Goal: Transaction & Acquisition: Purchase product/service

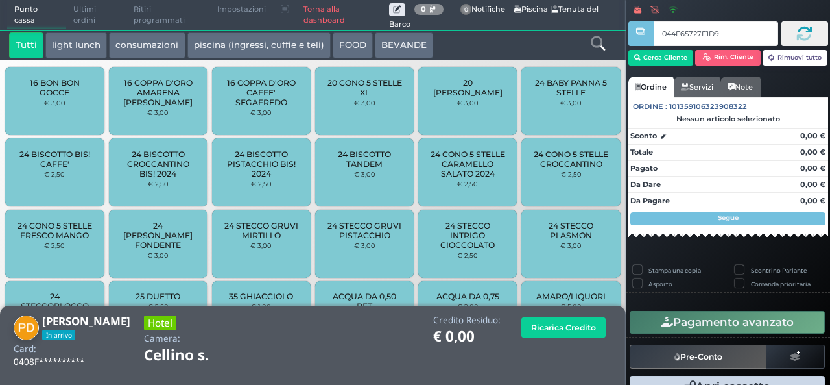
type input "044F65727F1D91"
click at [313, 11] on link "Torna alla dashboard" at bounding box center [342, 15] width 93 height 29
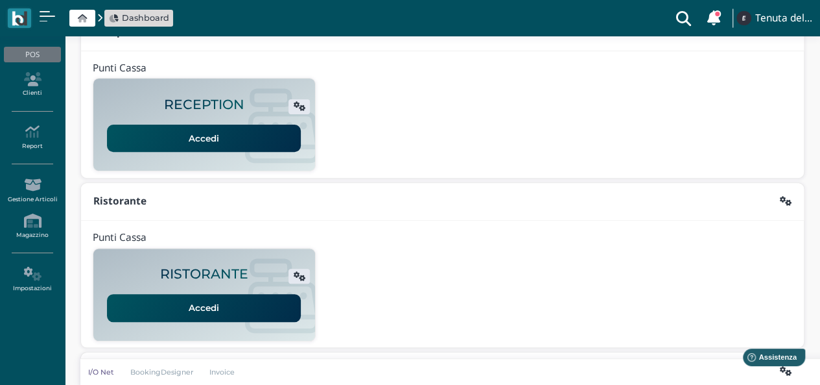
scroll to position [163, 0]
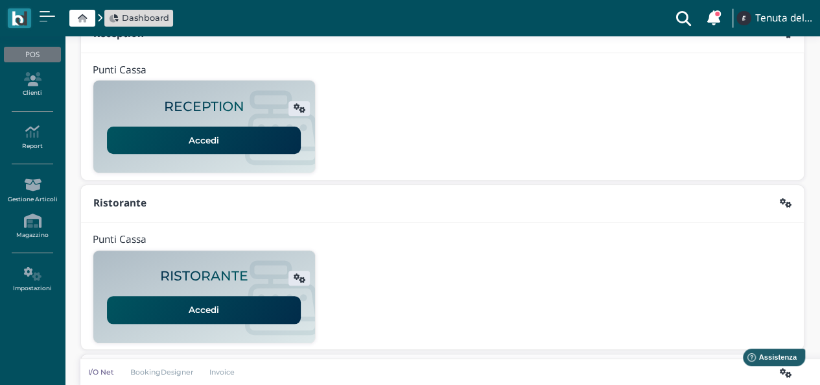
click at [192, 134] on link "Accedi" at bounding box center [204, 139] width 194 height 27
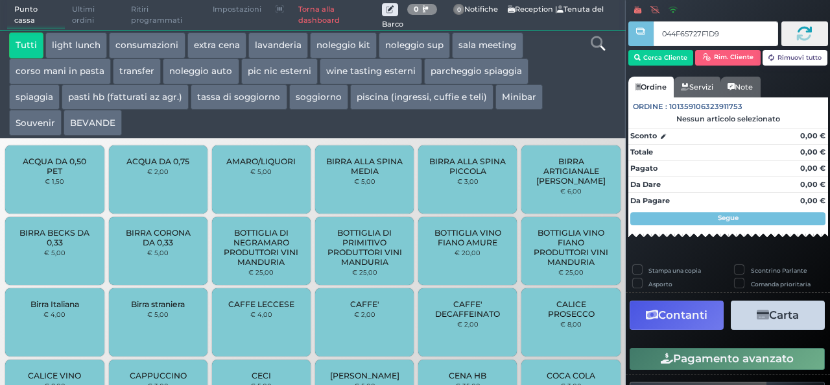
type input "044F65727F1D91"
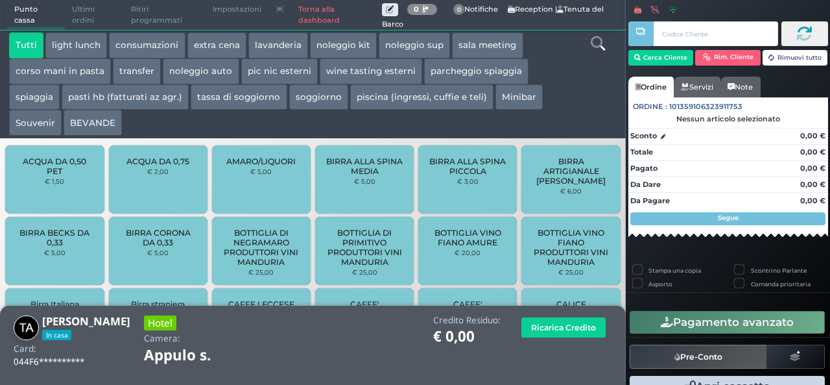
click at [304, 94] on button "soggiorno" at bounding box center [318, 97] width 59 height 26
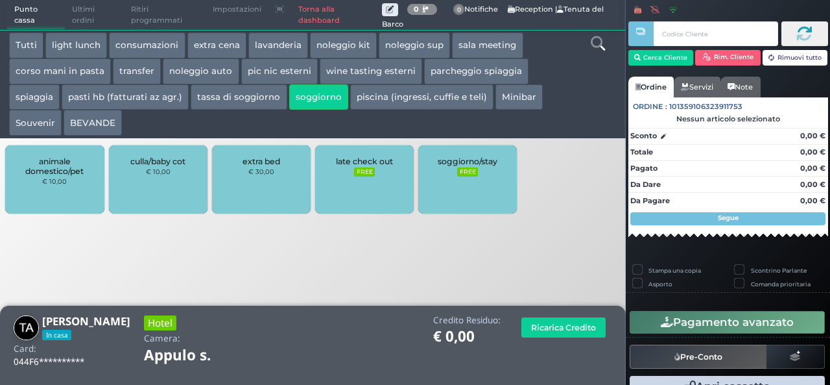
click at [409, 97] on button "piscina (ingressi, cuffie e teli)" at bounding box center [421, 97] width 143 height 26
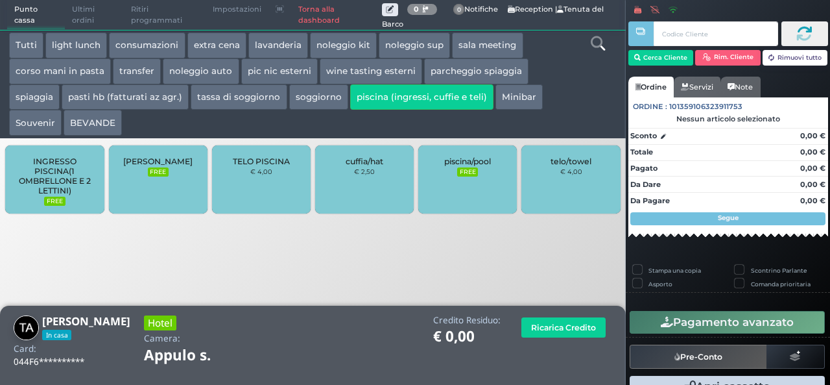
click at [305, 105] on button "soggiorno" at bounding box center [318, 97] width 59 height 26
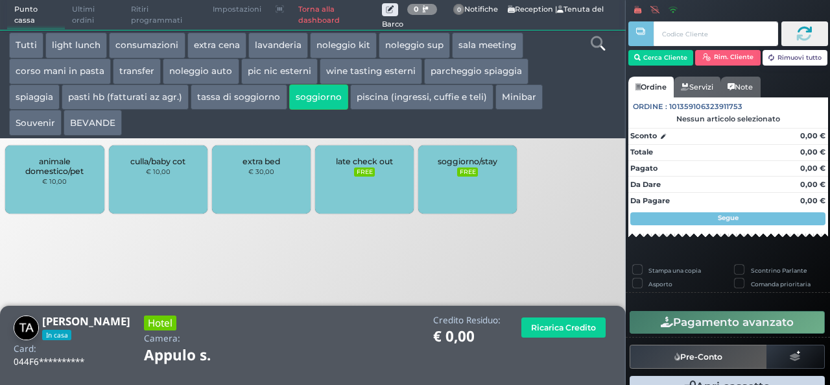
click at [399, 41] on button "noleggio sup" at bounding box center [414, 45] width 71 height 26
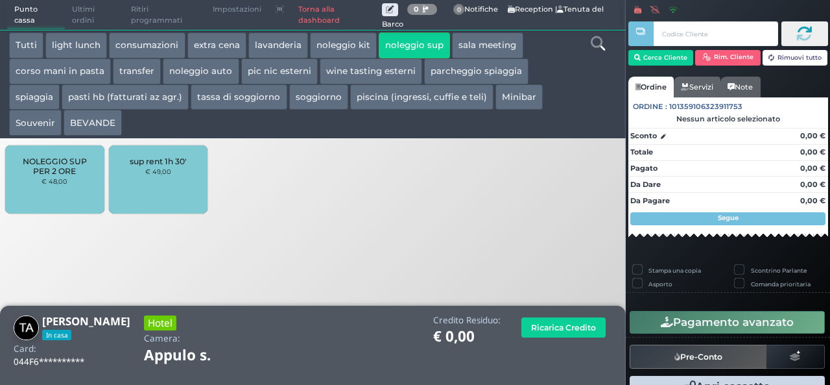
click at [44, 98] on button "spiaggia" at bounding box center [34, 97] width 51 height 26
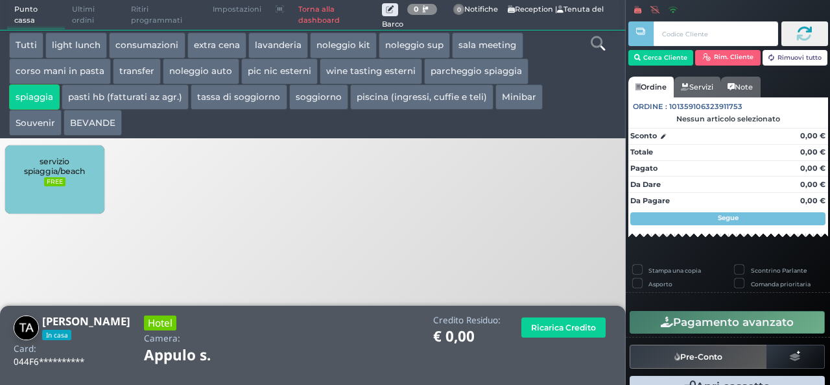
click at [123, 75] on button "transfer" at bounding box center [137, 71] width 48 height 26
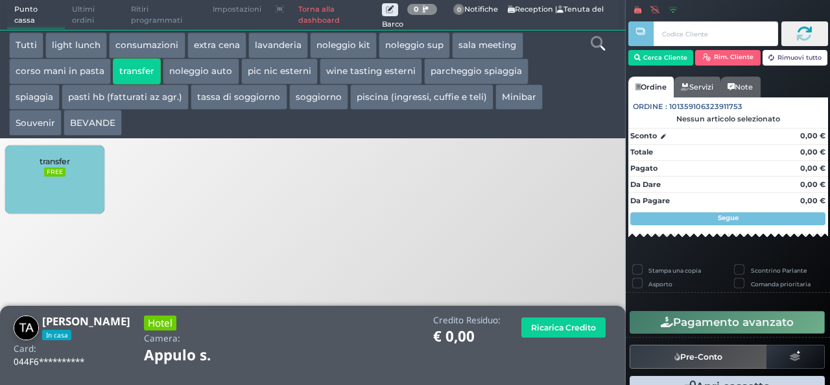
click at [202, 80] on button "noleggio auto" at bounding box center [201, 71] width 76 height 26
click at [309, 97] on button "soggiorno" at bounding box center [318, 97] width 59 height 26
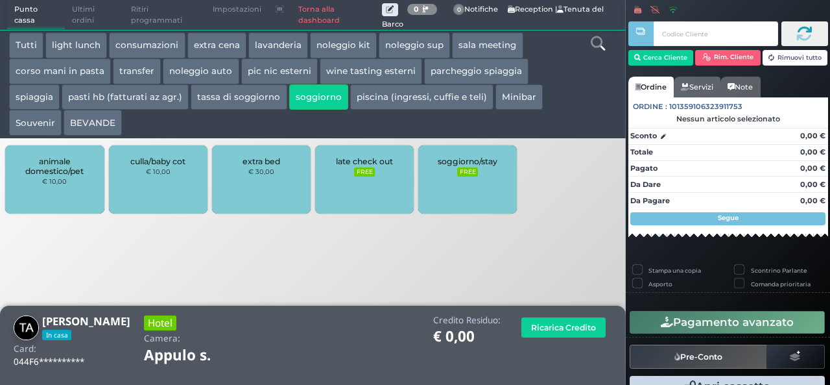
click at [473, 181] on div "soggiorno/stay FREE" at bounding box center [467, 179] width 99 height 68
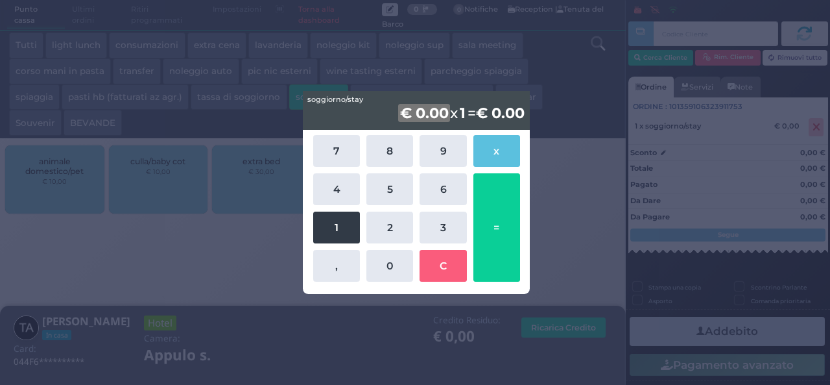
click at [334, 226] on button "1" at bounding box center [336, 227] width 47 height 32
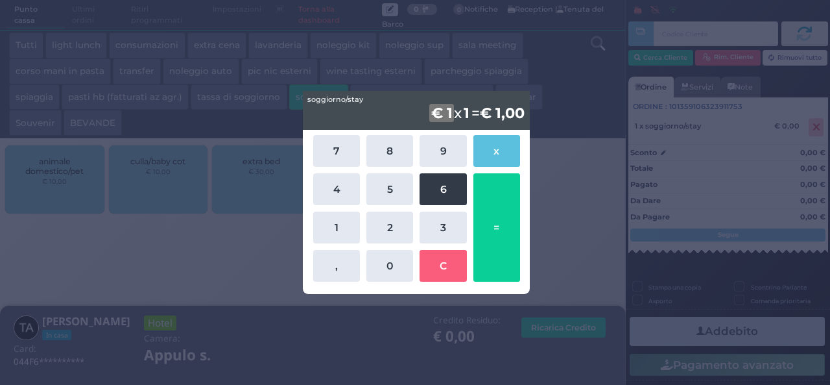
click at [449, 194] on button "6" at bounding box center [443, 189] width 47 height 32
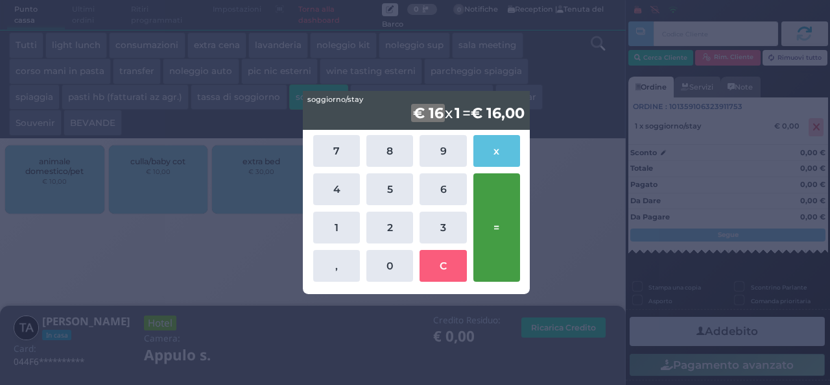
click at [504, 222] on button "=" at bounding box center [496, 227] width 47 height 108
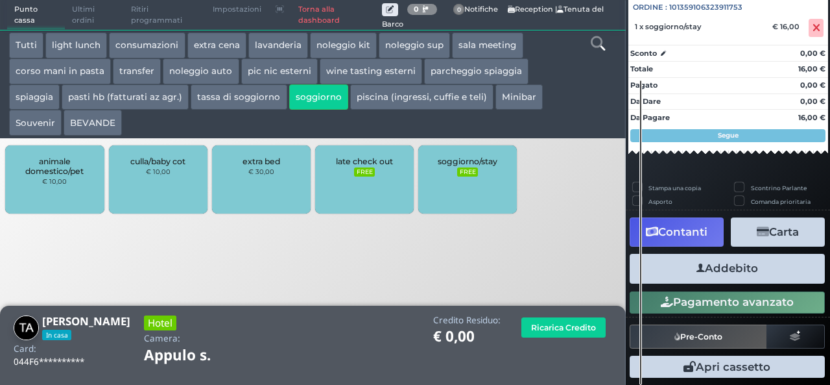
scroll to position [143, 0]
click at [743, 276] on button "Addebito" at bounding box center [727, 268] width 195 height 29
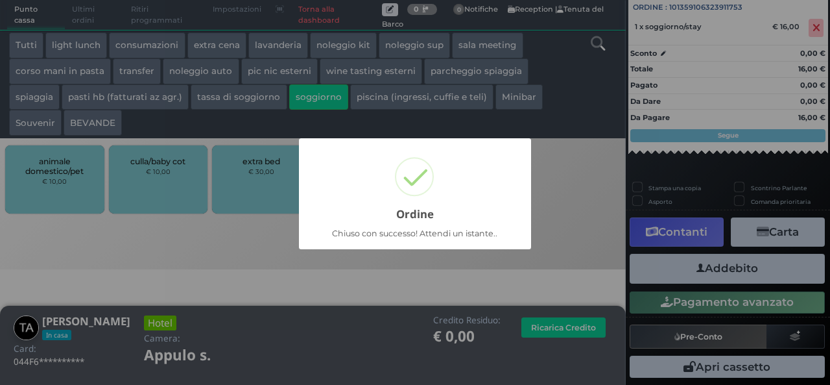
scroll to position [37, 0]
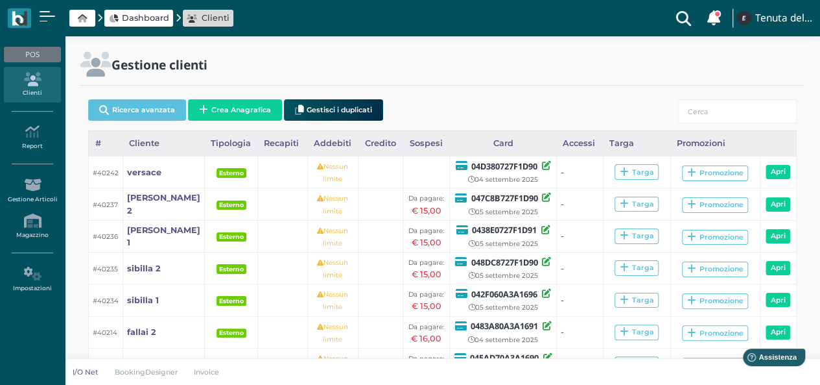
click at [147, 14] on span "Dashboard" at bounding box center [145, 18] width 47 height 12
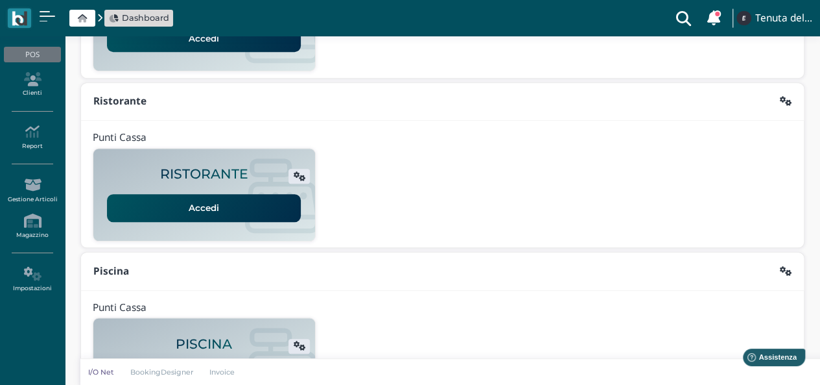
scroll to position [331, 0]
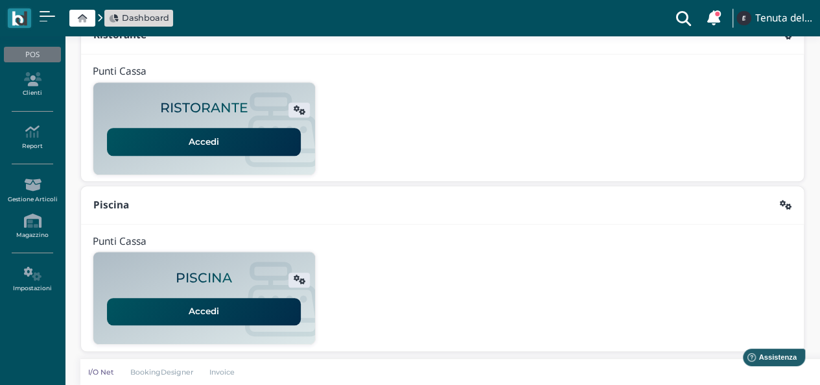
click at [230, 299] on link "Accedi" at bounding box center [204, 311] width 194 height 27
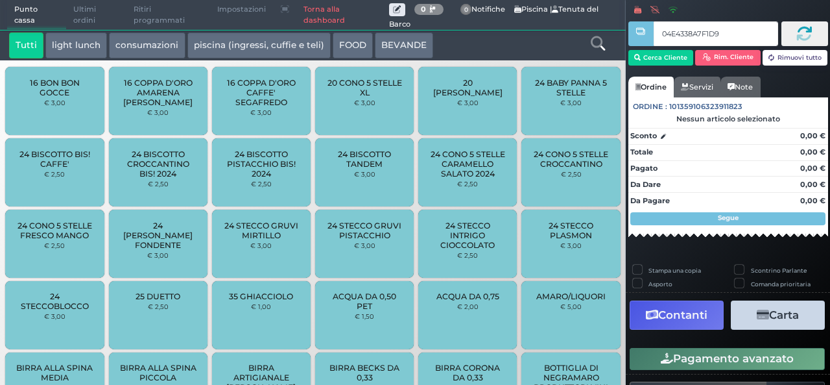
type input "04E4338A7F1D90"
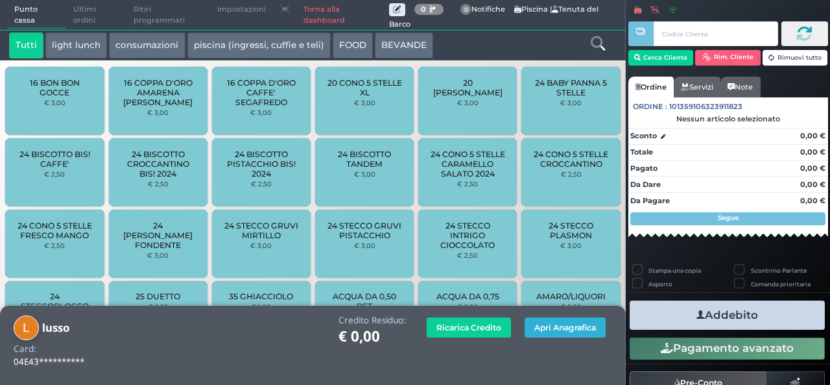
click at [541, 327] on button "Apri Anagrafica" at bounding box center [565, 327] width 81 height 20
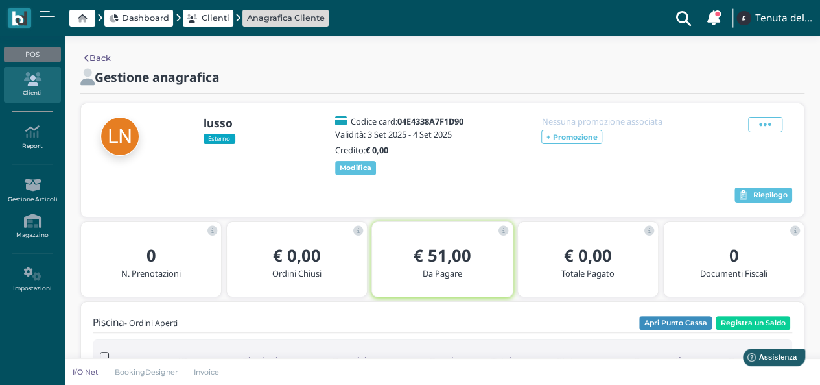
scroll to position [91, 0]
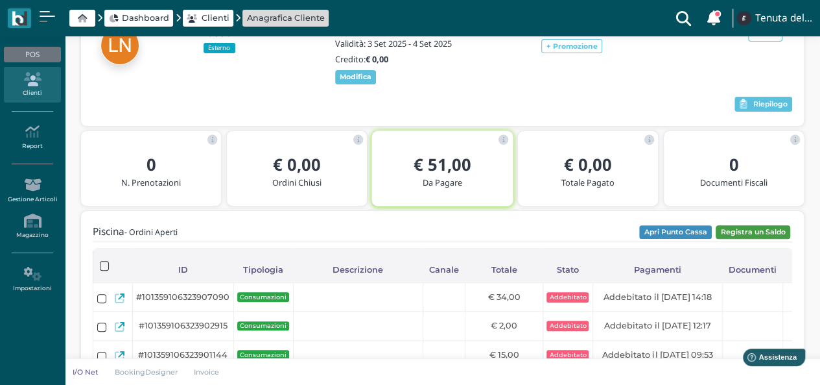
click at [763, 233] on button "Registra un Saldo" at bounding box center [753, 232] width 75 height 14
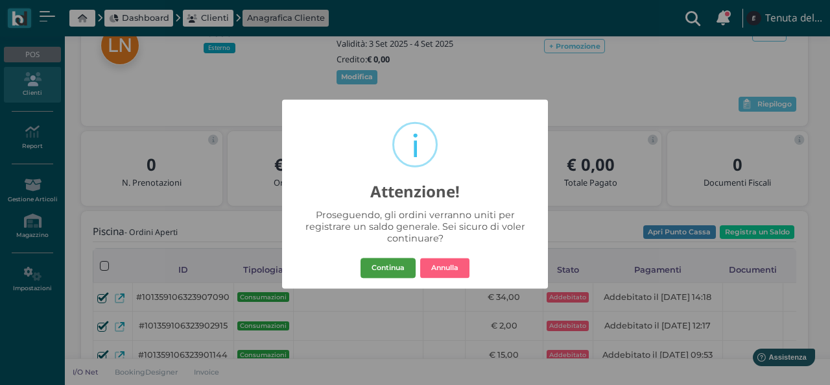
click at [384, 267] on button "Continua" at bounding box center [388, 267] width 55 height 21
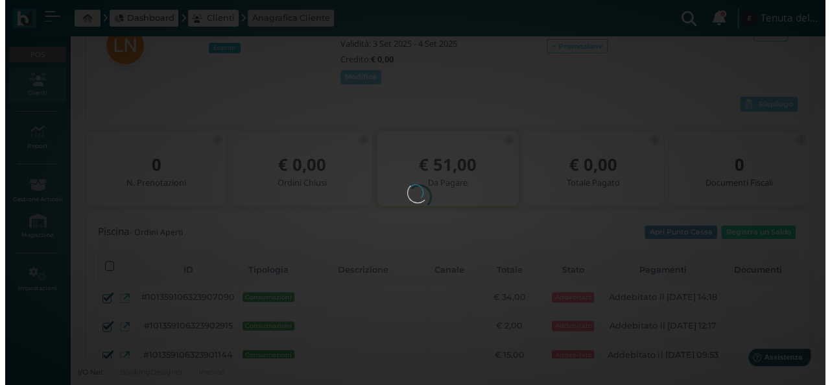
scroll to position [0, 0]
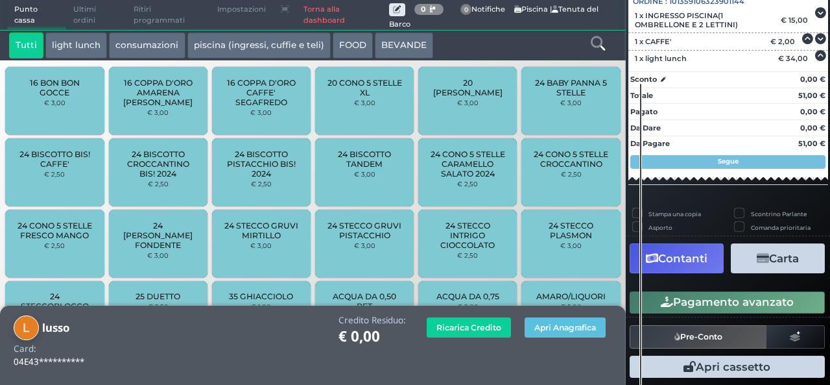
scroll to position [151, 0]
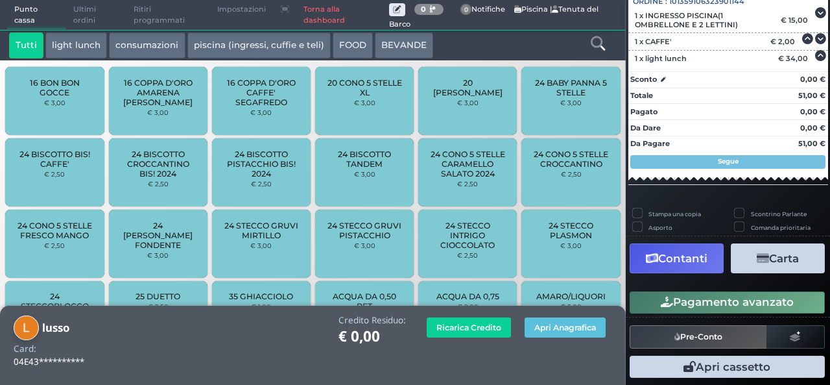
click at [699, 265] on button "Contanti" at bounding box center [677, 257] width 94 height 29
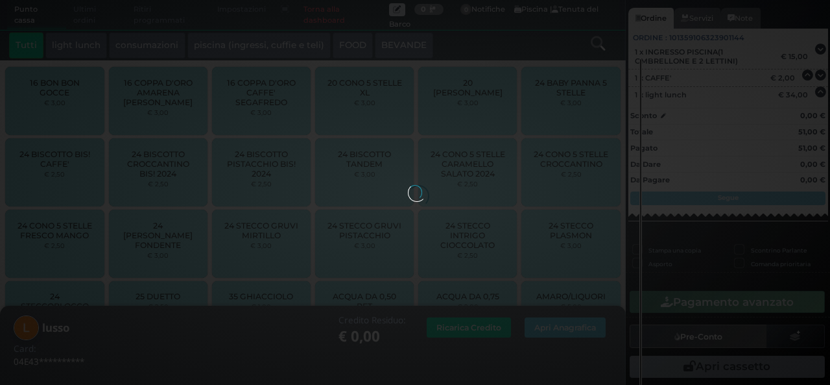
scroll to position [98, 0]
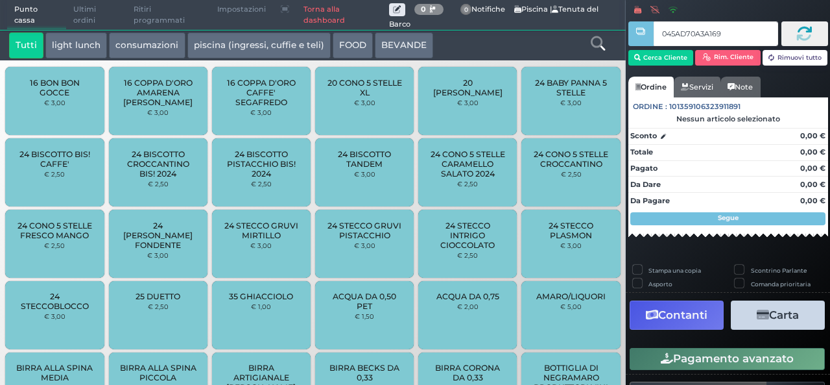
type input "045AD70A3A1690"
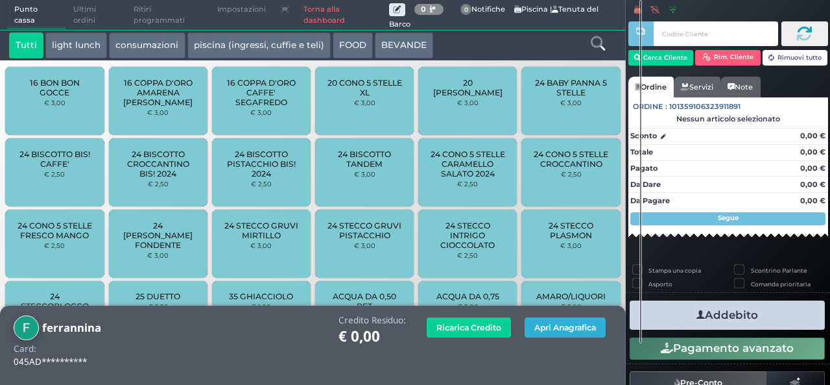
click at [573, 328] on button "Apri Anagrafica" at bounding box center [565, 327] width 81 height 20
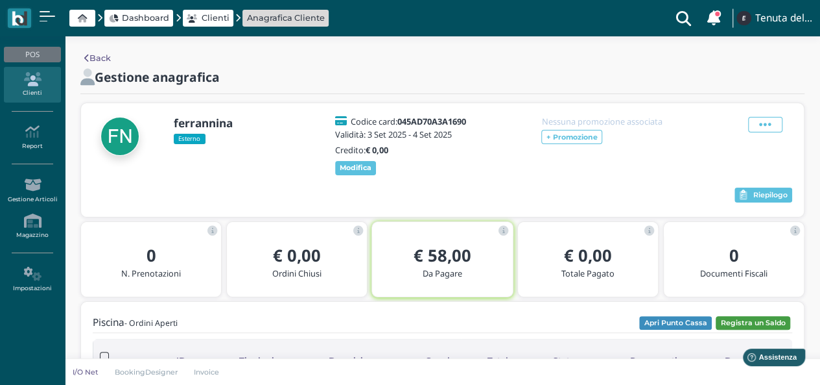
click at [730, 330] on button "Registra un Saldo" at bounding box center [753, 323] width 75 height 14
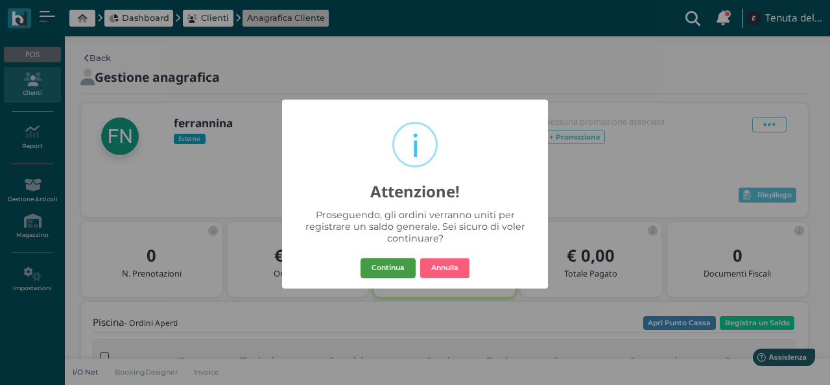
click at [377, 261] on button "Continua" at bounding box center [388, 267] width 55 height 21
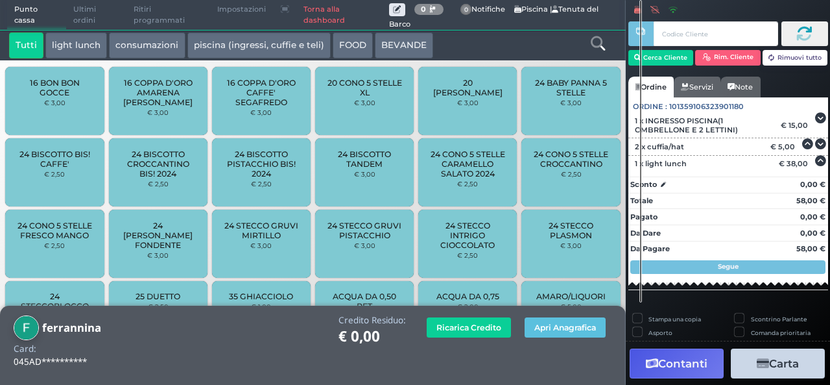
click at [771, 364] on button "Carta" at bounding box center [778, 362] width 94 height 29
